Goal: Task Accomplishment & Management: Manage account settings

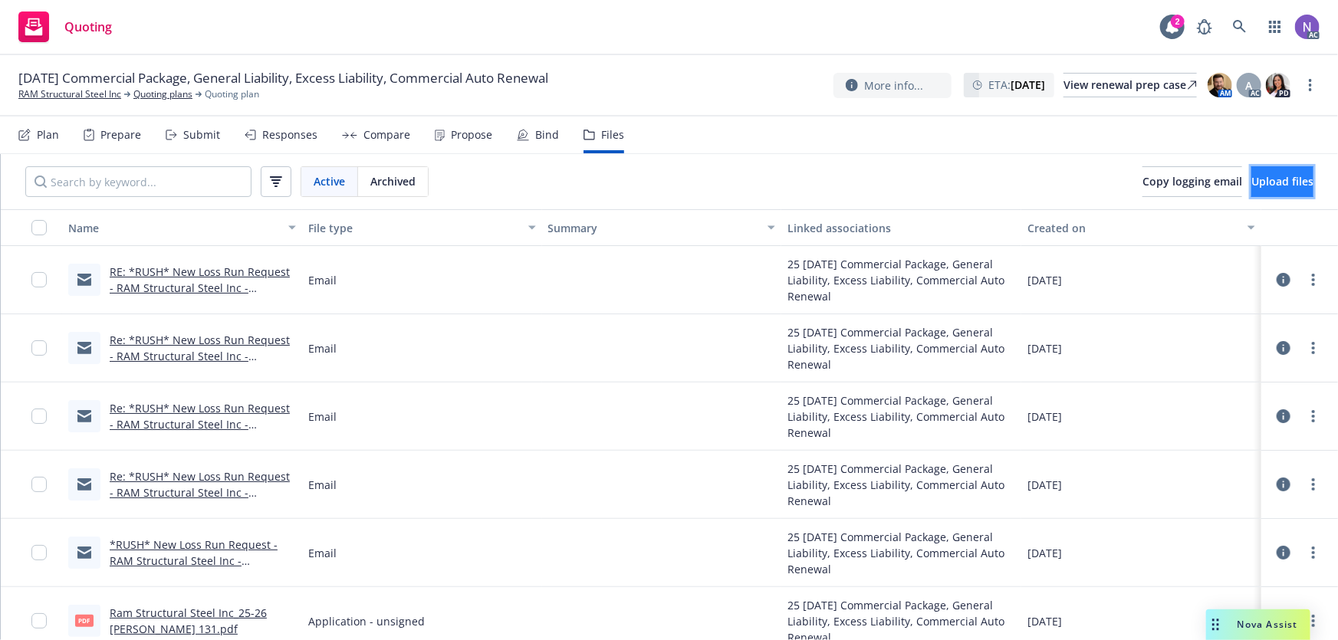
click at [1252, 189] on button "Upload files" at bounding box center [1283, 181] width 62 height 31
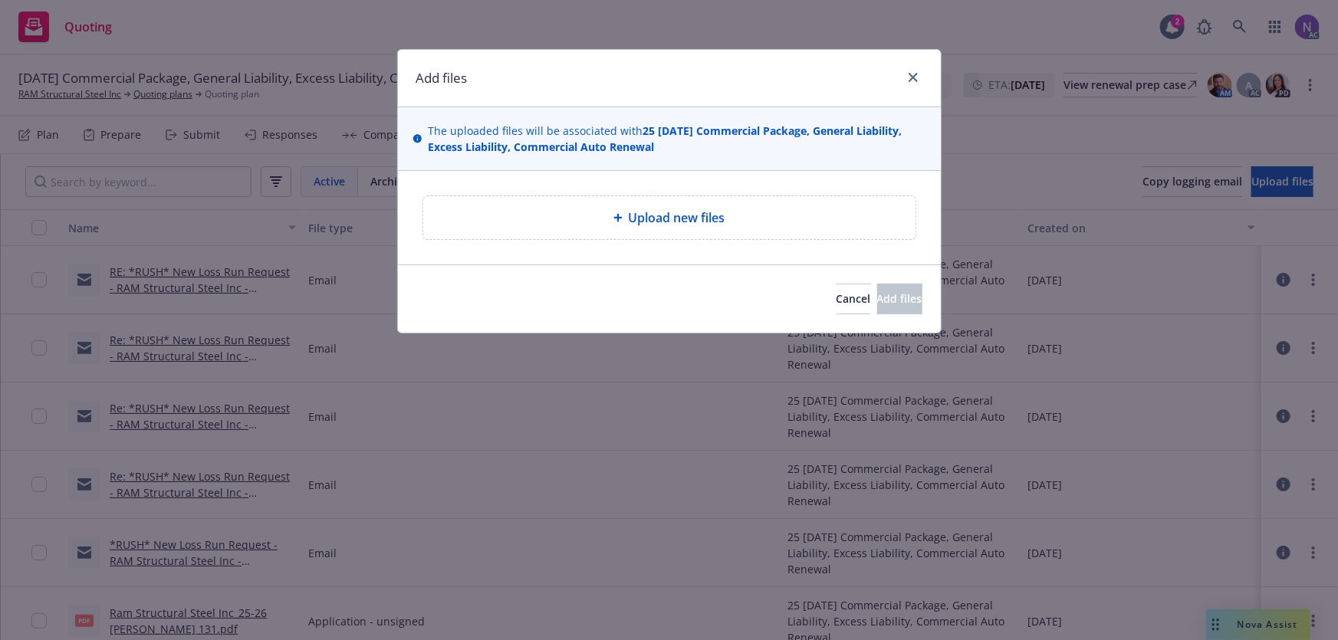
click at [658, 215] on span "Upload new files" at bounding box center [677, 218] width 97 height 18
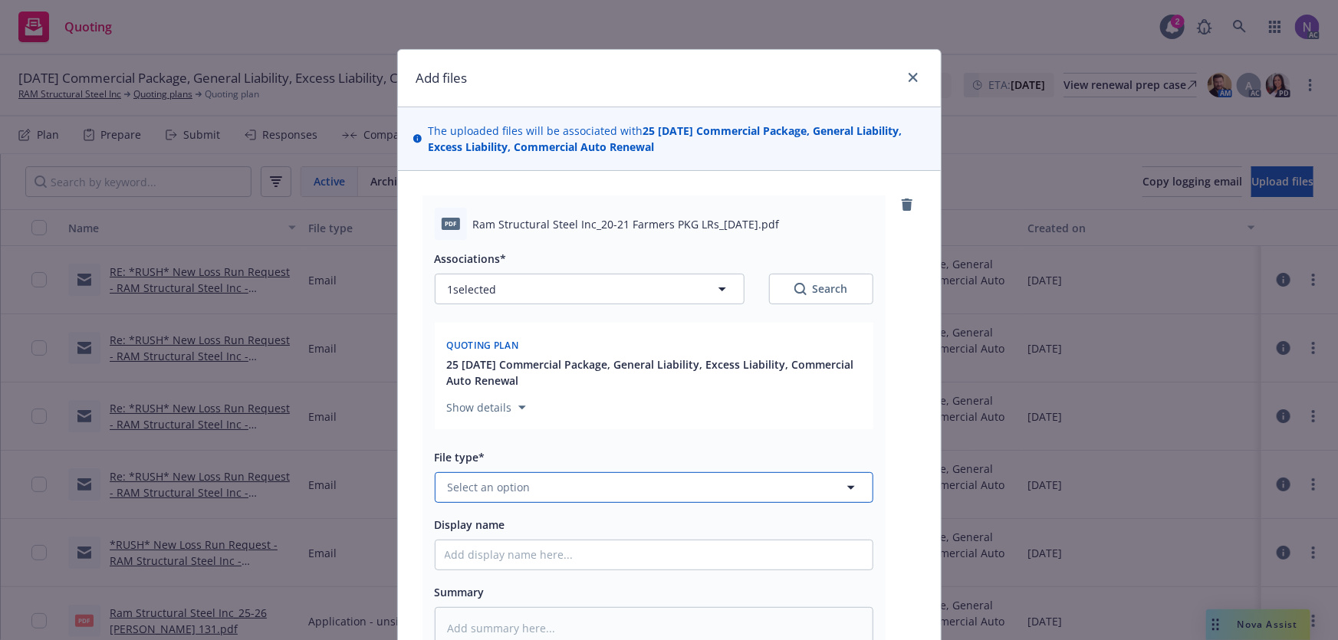
click at [541, 478] on button "Select an option" at bounding box center [654, 487] width 439 height 31
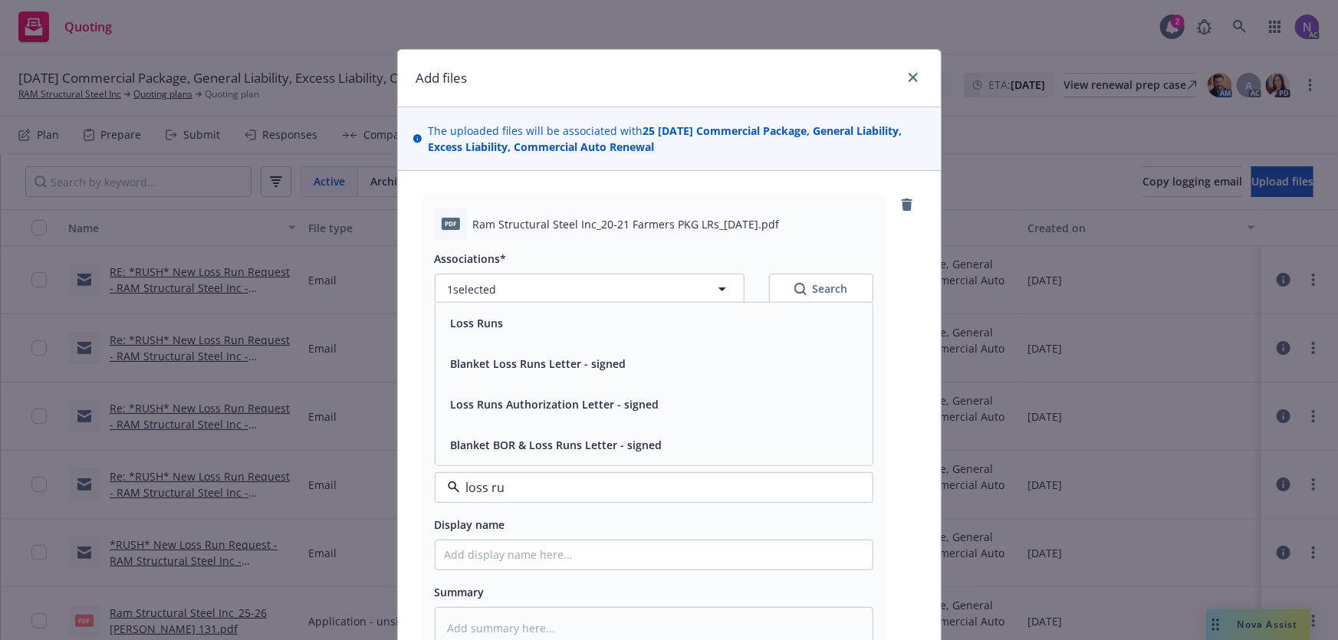
type input "loss run"
click at [499, 314] on div "Loss Runs" at bounding box center [476, 323] width 62 height 22
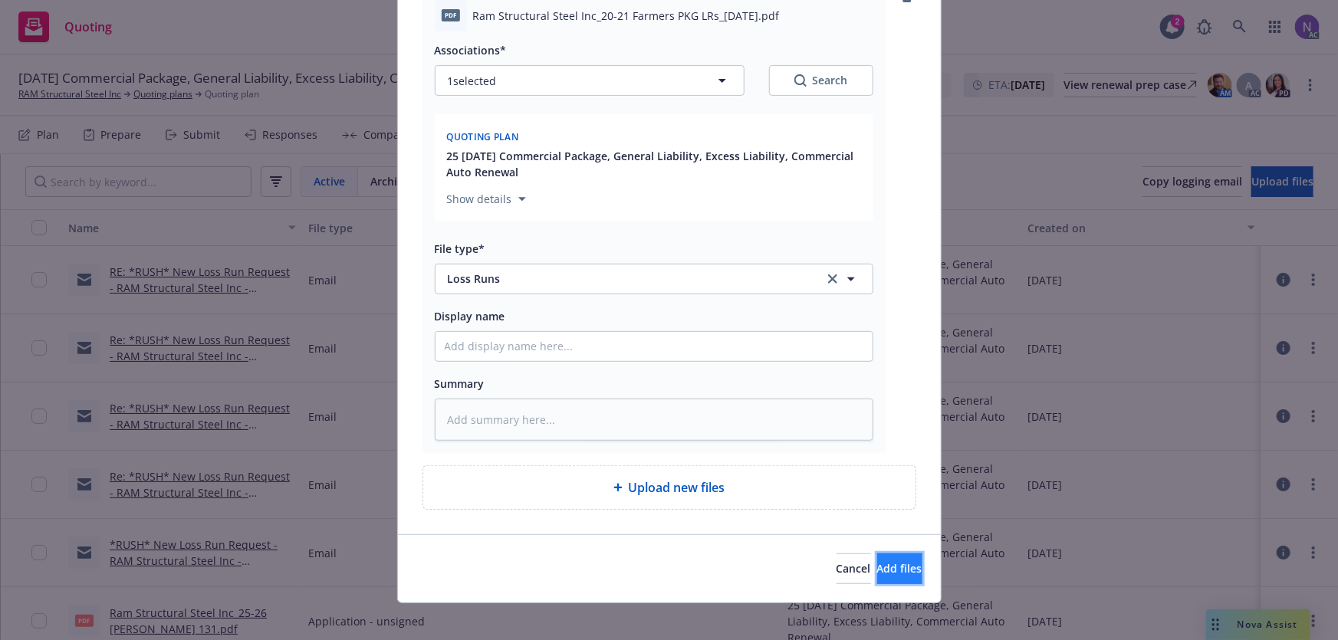
click at [877, 569] on span "Add files" at bounding box center [899, 568] width 45 height 15
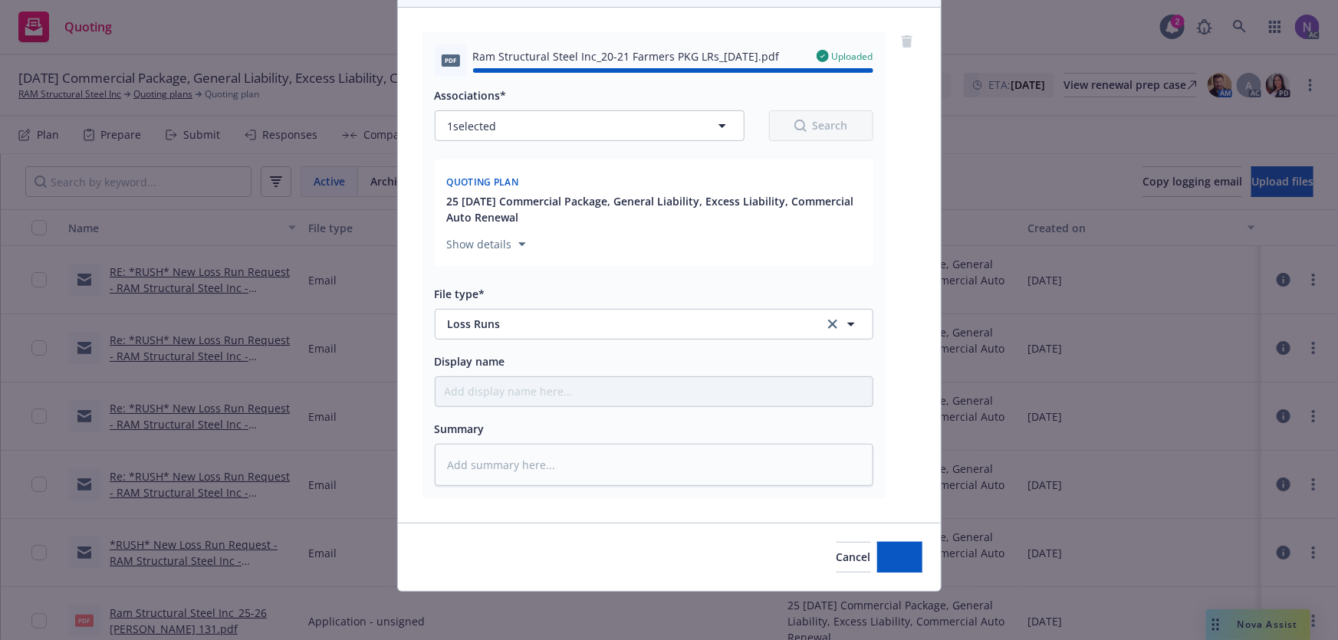
type textarea "x"
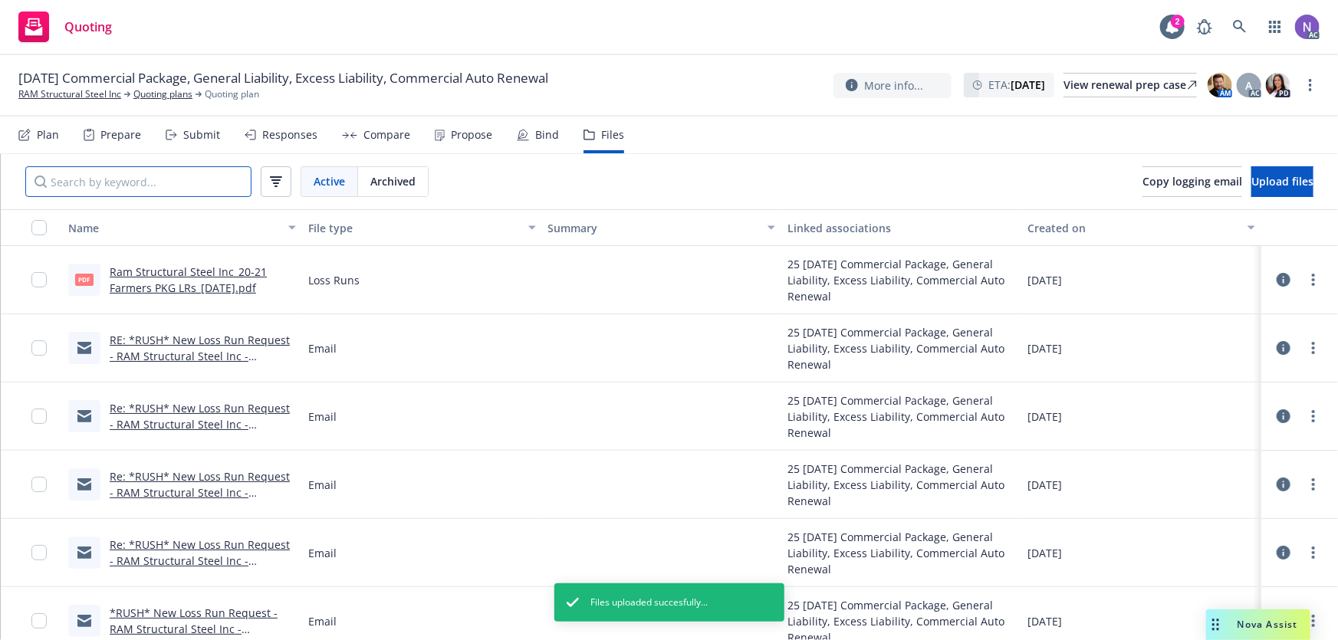
click at [161, 190] on input "Search by keyword..." at bounding box center [138, 181] width 226 height 31
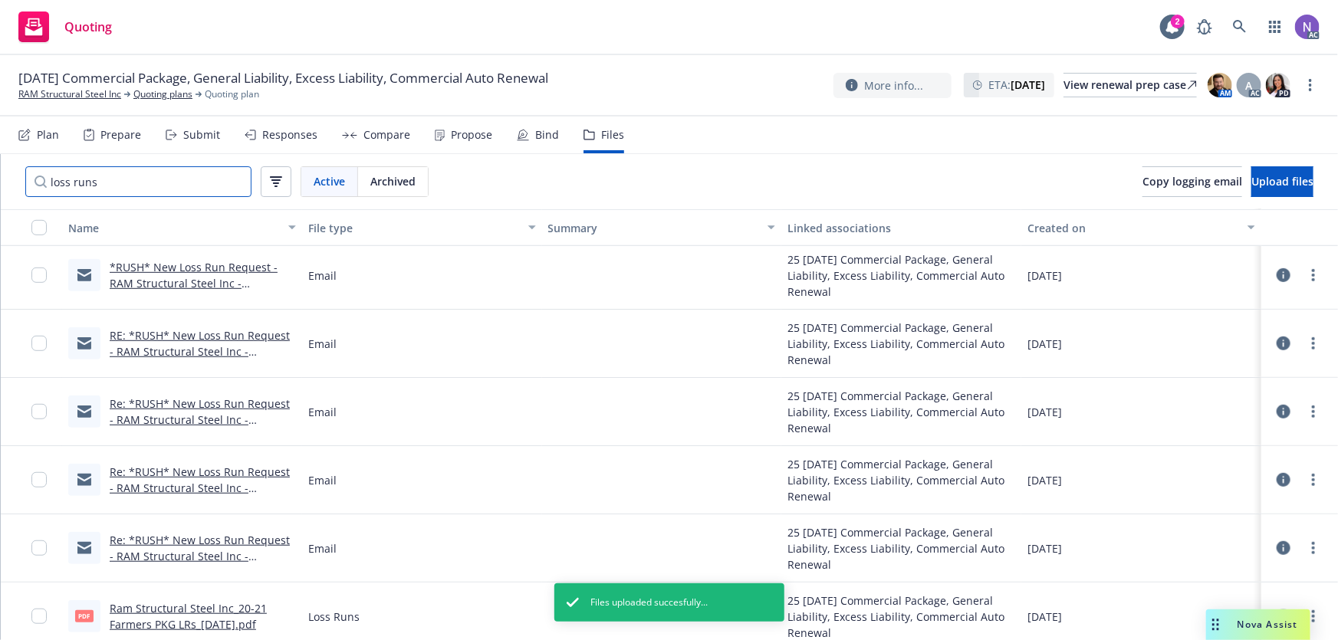
scroll to position [502, 0]
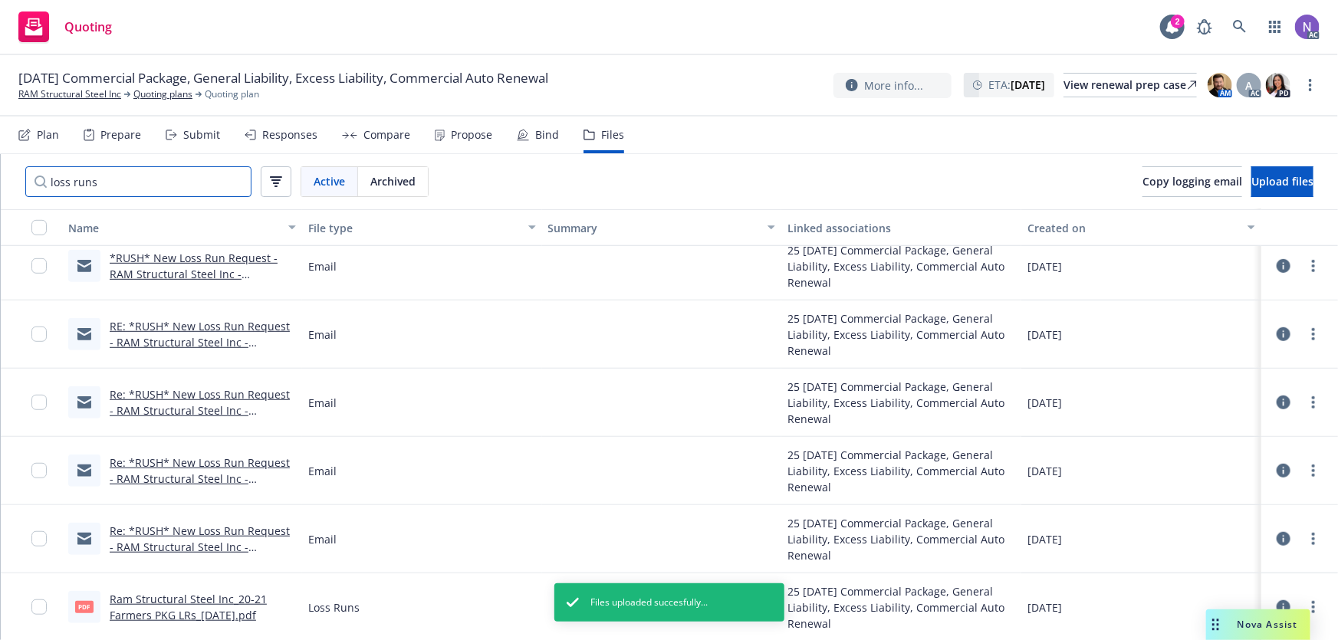
type input "loss runs"
click at [279, 184] on icon "button" at bounding box center [276, 181] width 12 height 11
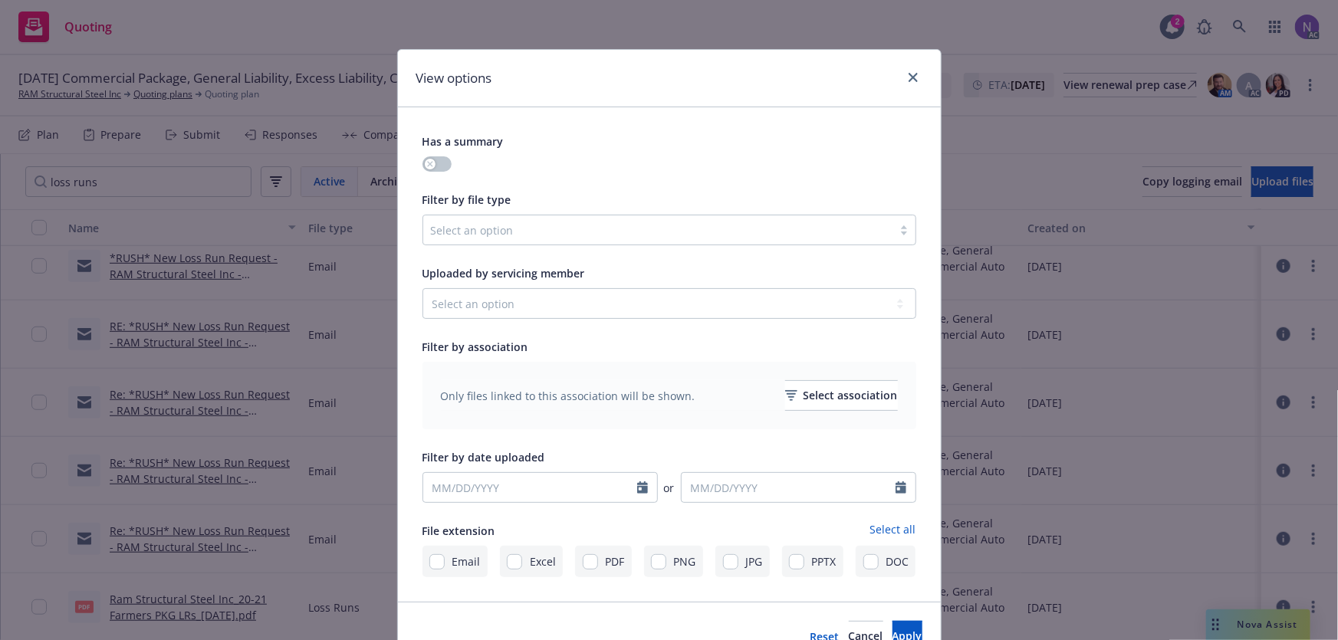
click at [517, 232] on div at bounding box center [658, 230] width 454 height 18
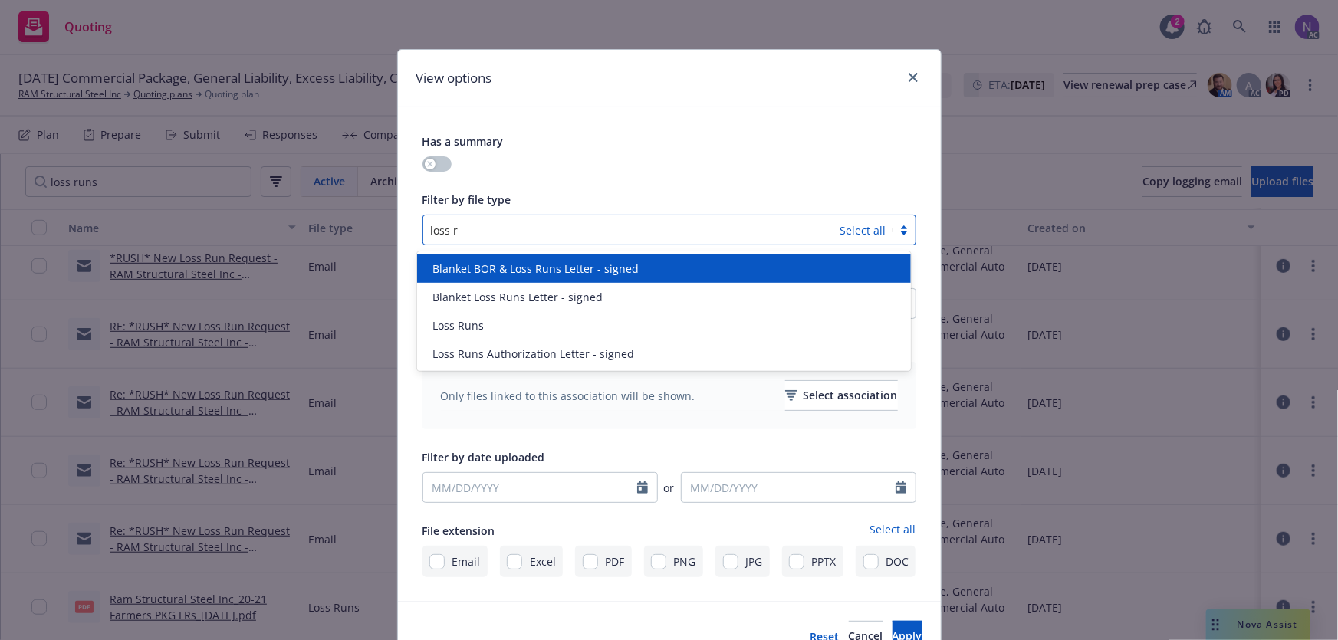
type input "loss ru"
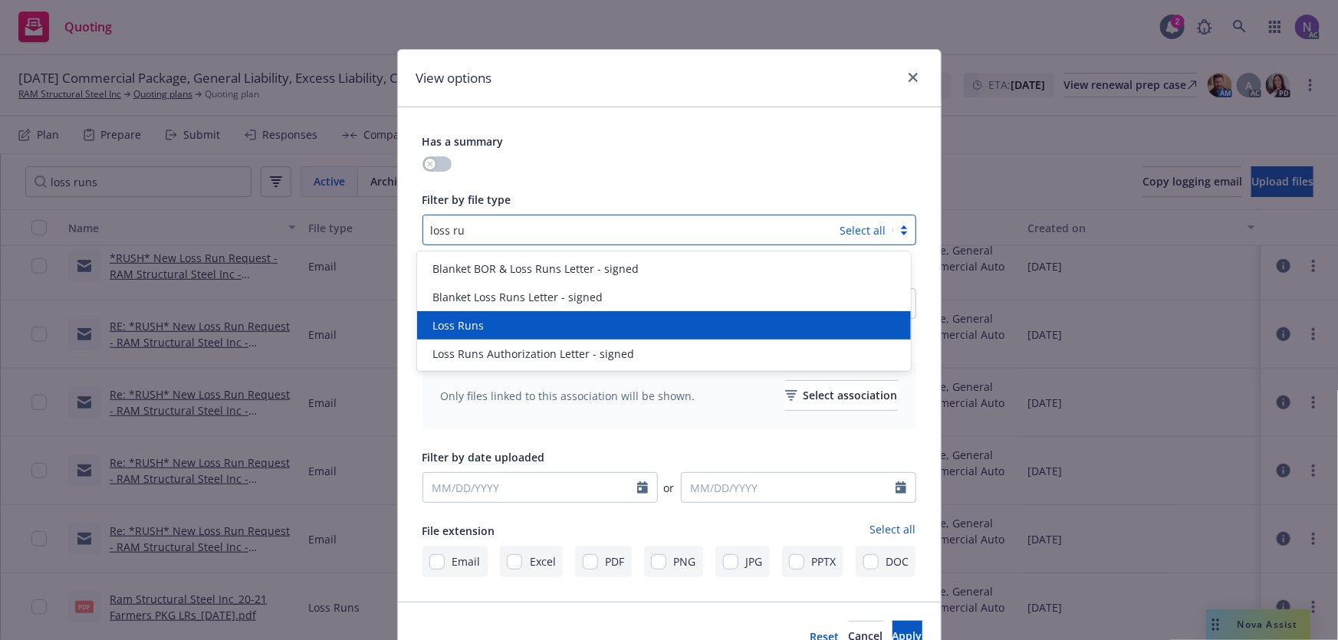
click at [545, 314] on div "Loss Runs" at bounding box center [664, 325] width 494 height 28
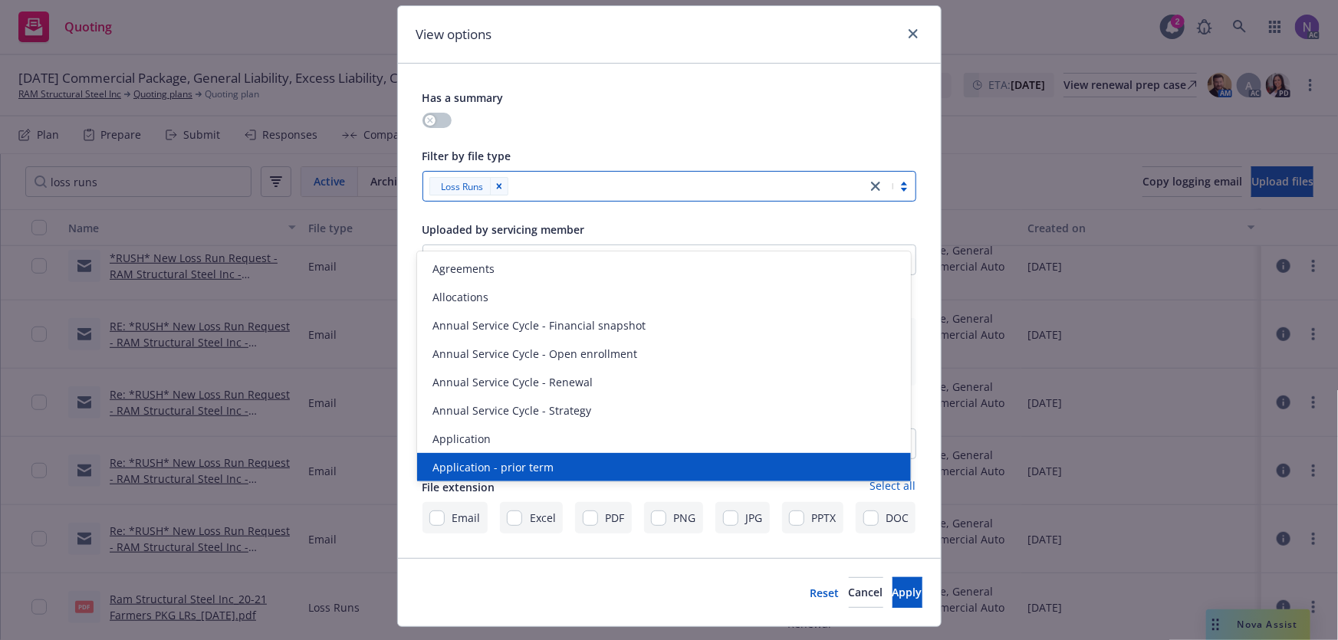
scroll to position [79, 0]
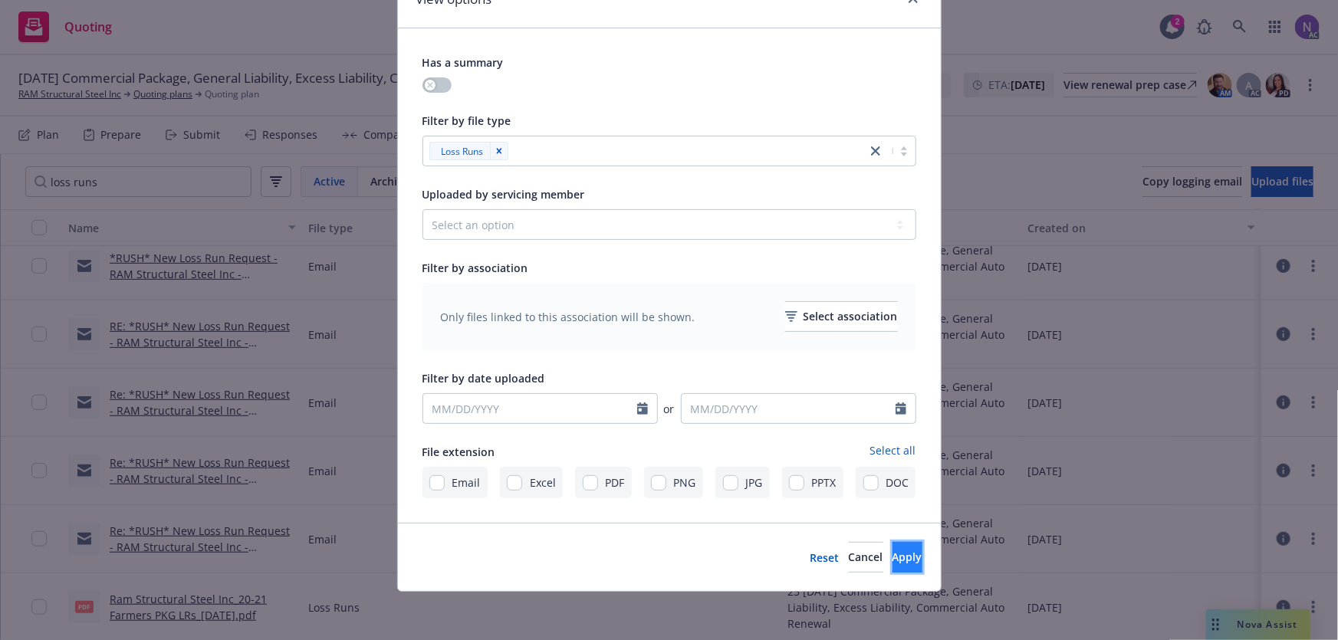
click at [893, 554] on span "Apply" at bounding box center [908, 557] width 30 height 15
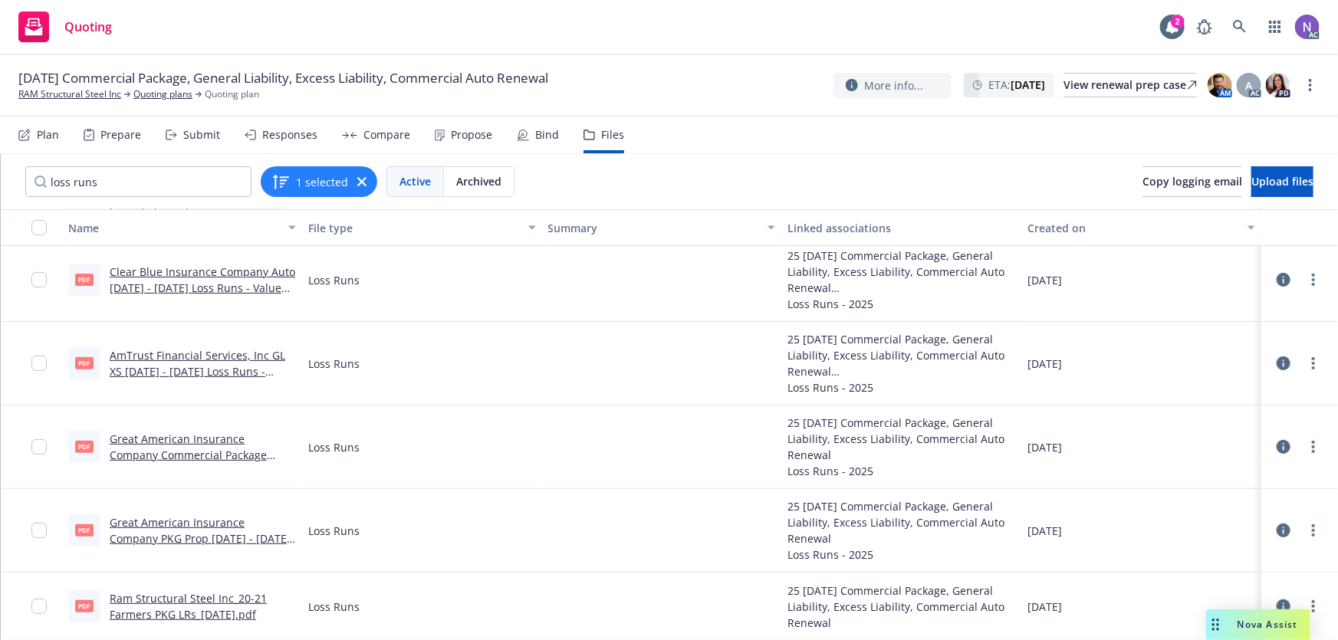
scroll to position [161, 0]
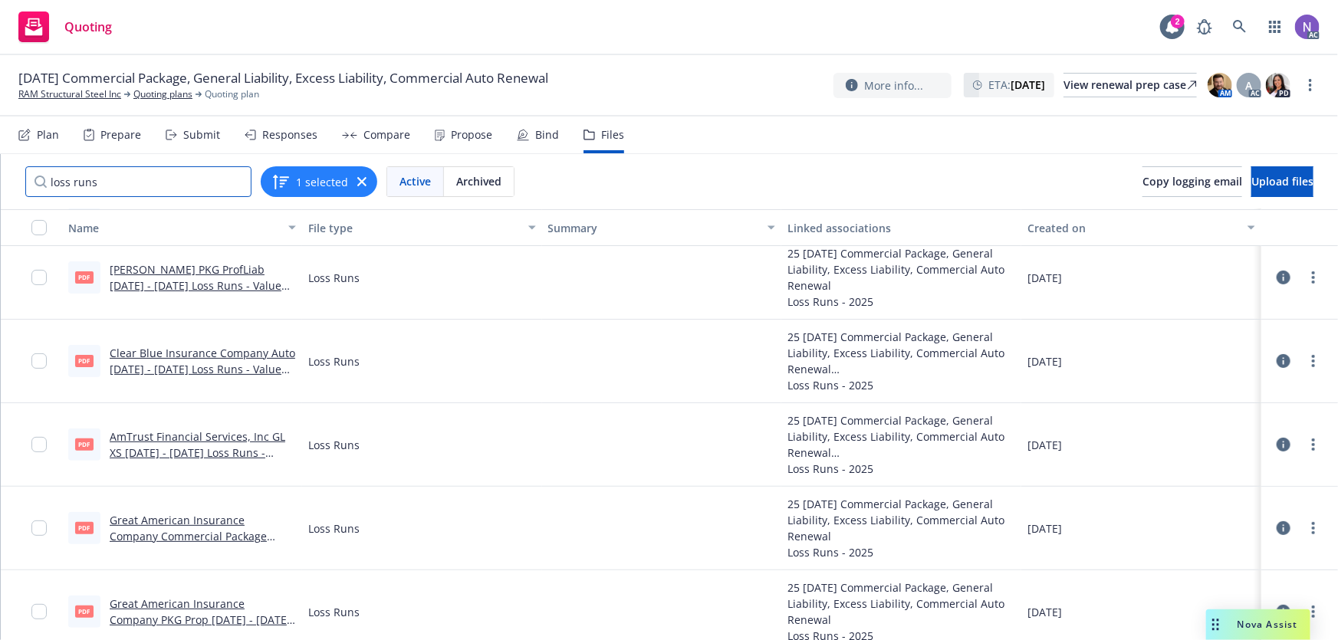
click at [235, 182] on input "loss runs" at bounding box center [138, 181] width 226 height 31
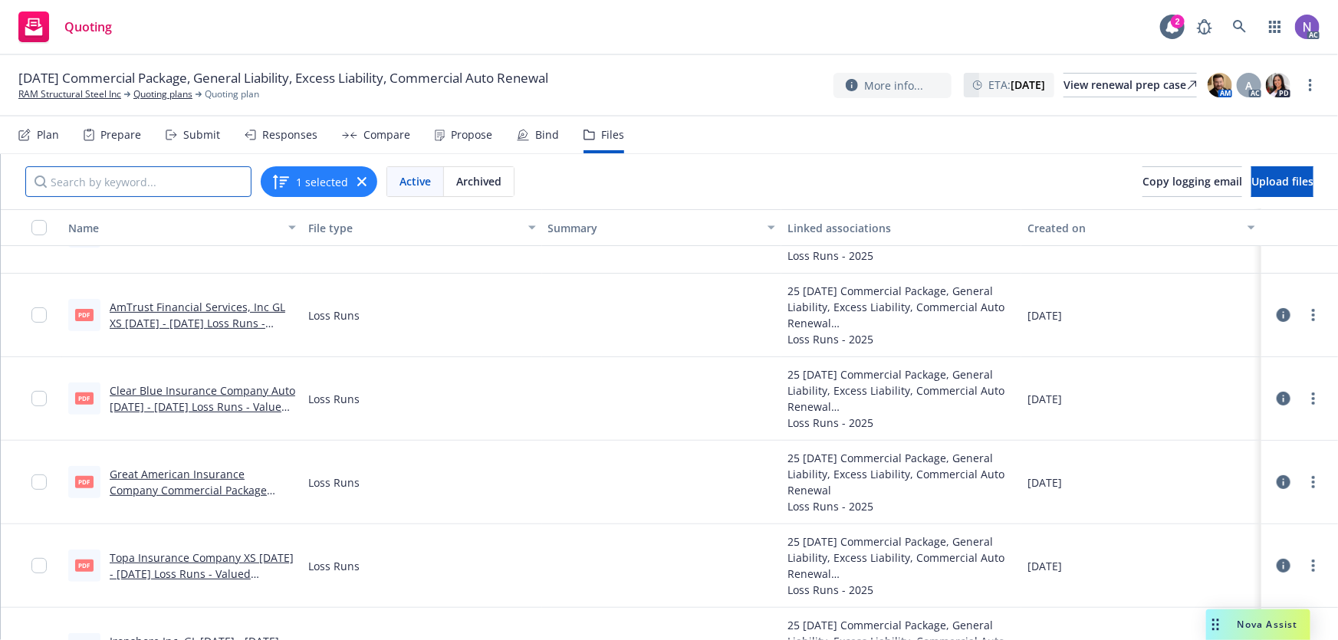
scroll to position [171, 0]
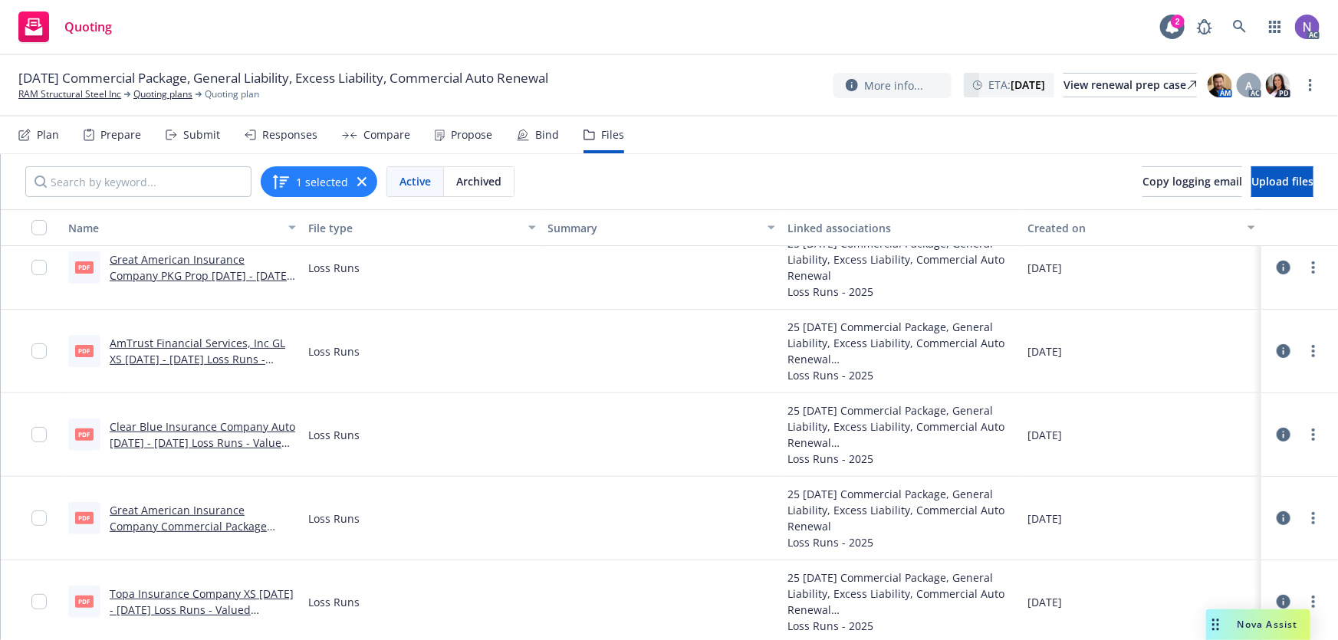
click at [177, 81] on span "[DATE] Commercial Package, General Liability, Excess Liability, Commercial Auto…" at bounding box center [283, 78] width 530 height 18
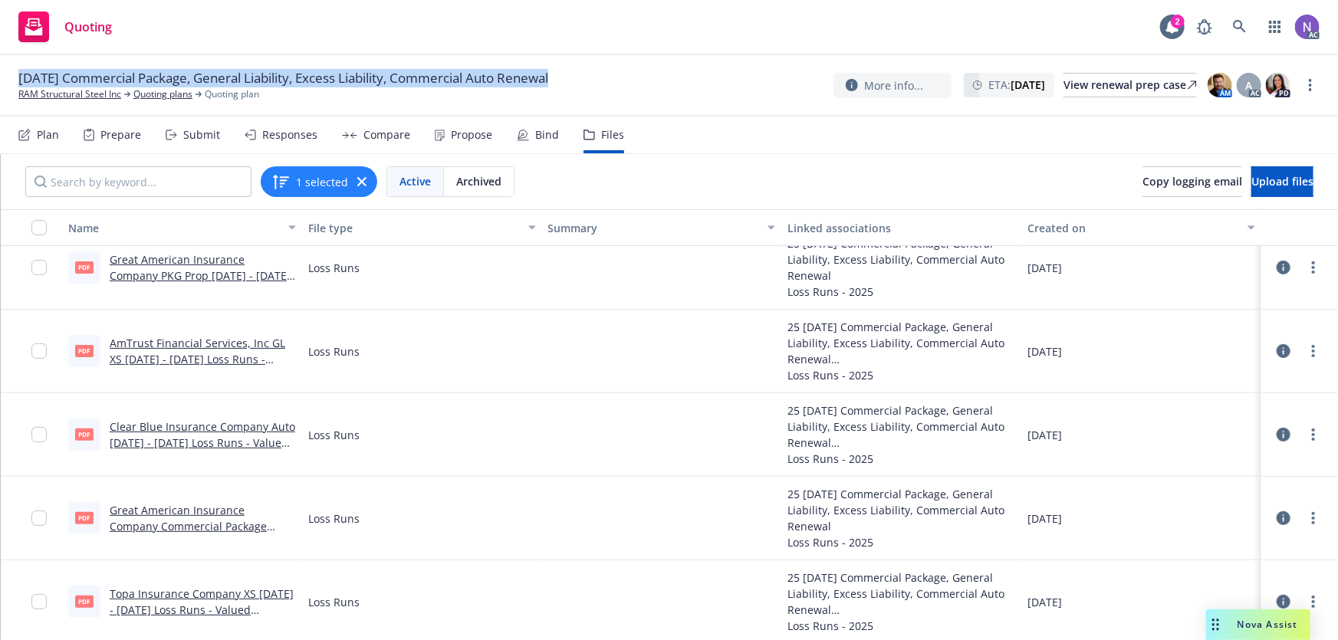
click at [177, 81] on span "[DATE] Commercial Package, General Liability, Excess Liability, Commercial Auto…" at bounding box center [283, 78] width 530 height 18
copy span "[DATE] Commercial Package, General Liability, Excess Liability, Commercial Auto…"
click at [360, 177] on icon "button" at bounding box center [361, 181] width 9 height 9
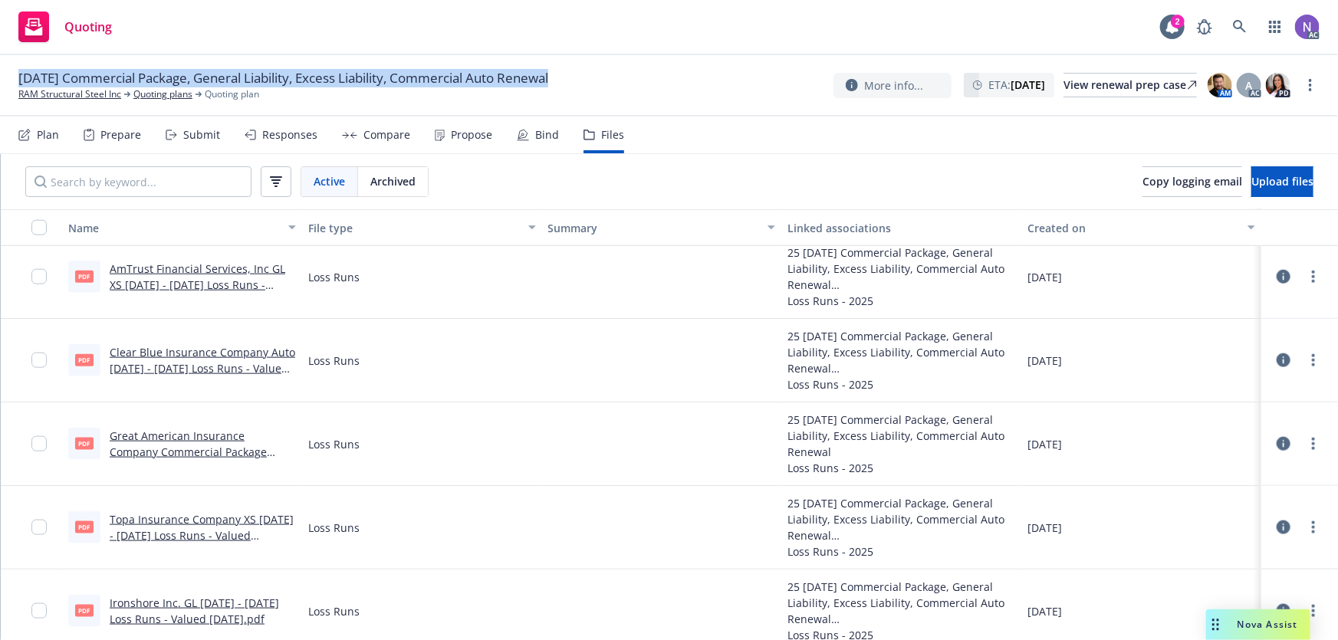
scroll to position [900, 0]
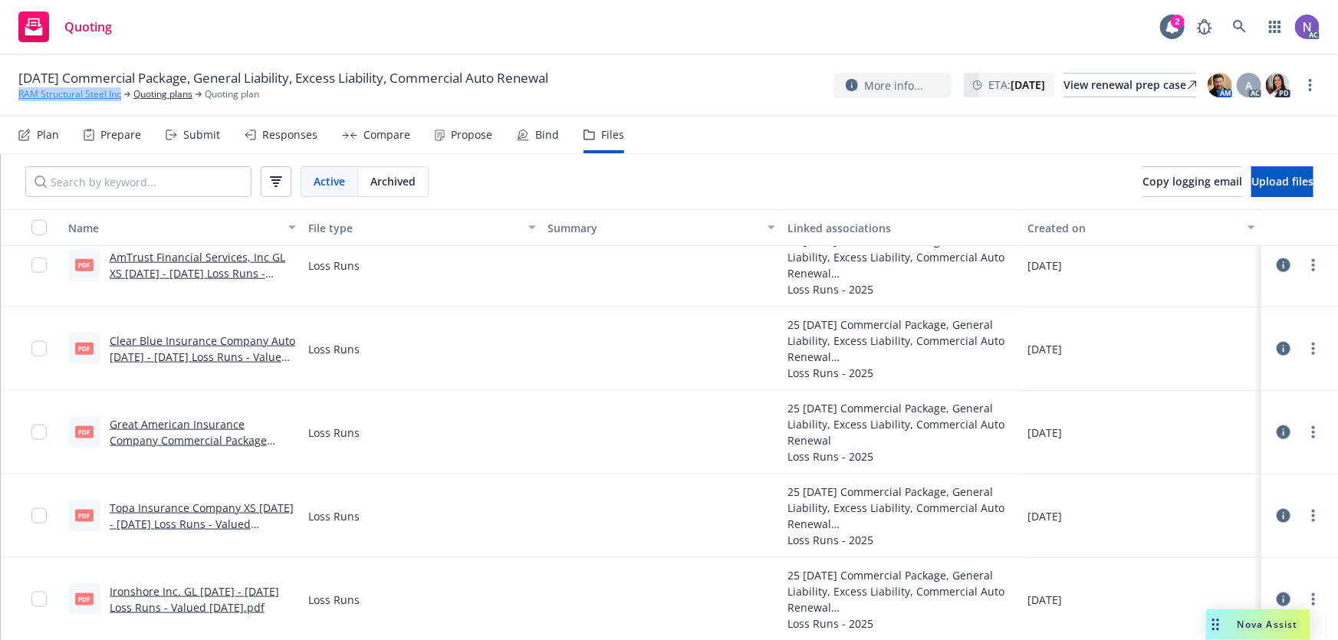
drag, startPoint x: 8, startPoint y: 97, endPoint x: 120, endPoint y: 89, distance: 112.2
click at [120, 89] on div "[DATE] Commercial Package, General Liability, Excess Liability, Commercial Auto…" at bounding box center [669, 85] width 1338 height 61
copy link "RAM Structural Steel Inc"
click at [1064, 86] on div "View renewal prep case" at bounding box center [1130, 85] width 133 height 23
drag, startPoint x: 1154, startPoint y: 188, endPoint x: 1067, endPoint y: 168, distance: 89.7
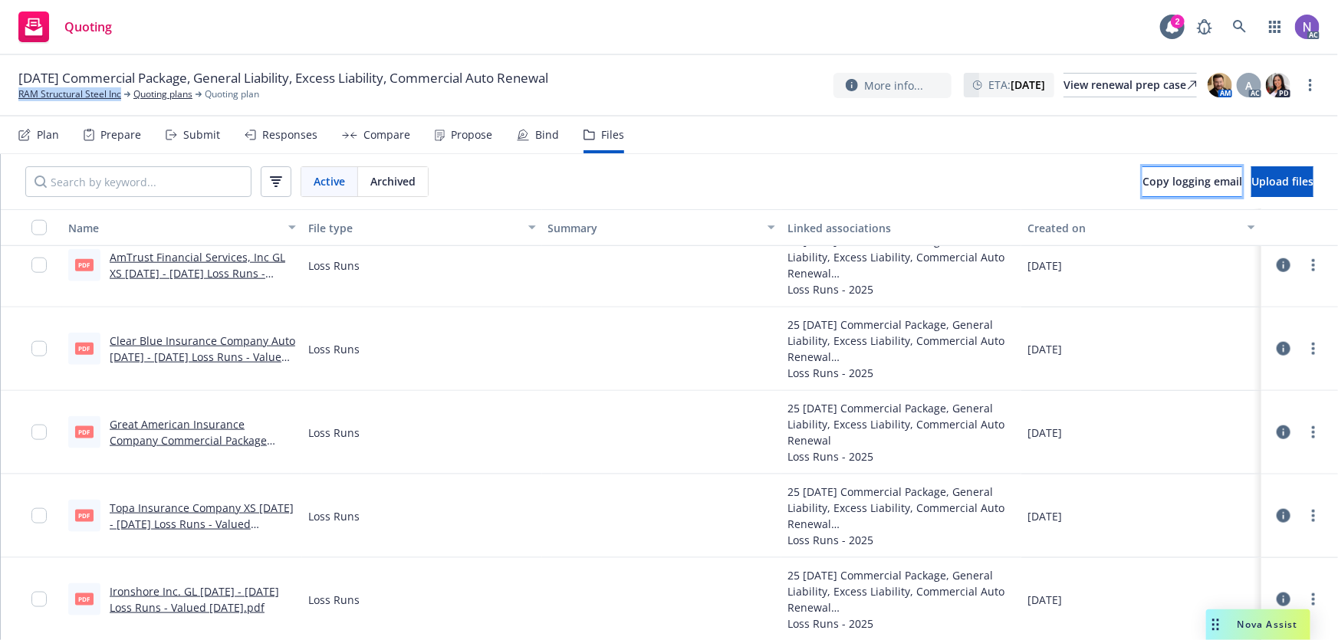
click at [1154, 187] on span "Copy logging email" at bounding box center [1193, 181] width 100 height 15
